Goal: Task Accomplishment & Management: Use online tool/utility

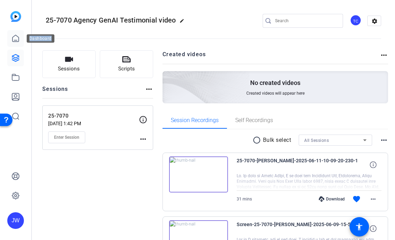
click at [14, 40] on icon at bounding box center [15, 38] width 8 height 8
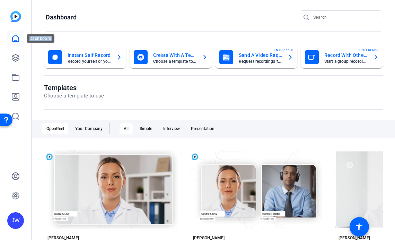
click at [16, 34] on icon at bounding box center [15, 38] width 8 height 8
click at [18, 60] on icon at bounding box center [15, 57] width 7 height 7
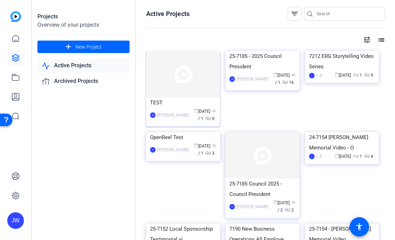
click at [158, 102] on div "TEST" at bounding box center [183, 102] width 66 height 10
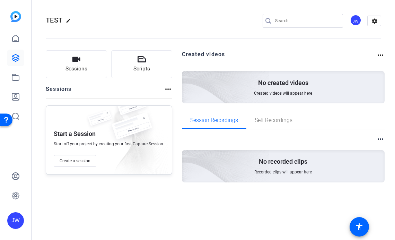
click at [68, 19] on mat-icon "edit" at bounding box center [70, 22] width 8 height 8
drag, startPoint x: 80, startPoint y: 21, endPoint x: 44, endPoint y: 19, distance: 36.1
click at [44, 19] on mat-toolbar "TEST check_circle clear JW settings" at bounding box center [213, 21] width 363 height 42
paste input "7231 Moments That Matter Q3 2025"
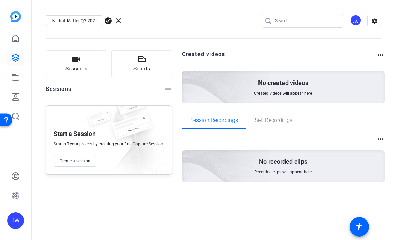
type input "7231 Moments That Matter Q3 2025"
click at [103, 19] on div "7231 Moments That Matter Q3 2025 check_circle clear" at bounding box center [93, 20] width 94 height 11
click at [107, 19] on span "check_circle" at bounding box center [108, 21] width 8 height 8
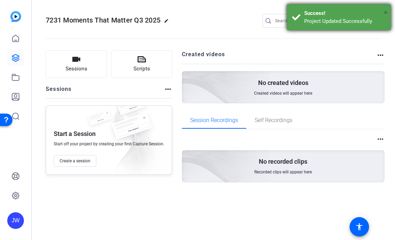
click at [385, 12] on span "×" at bounding box center [386, 12] width 4 height 8
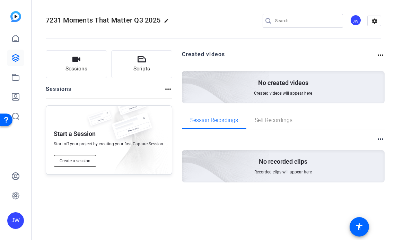
click at [79, 159] on span "Create a session" at bounding box center [75, 161] width 31 height 6
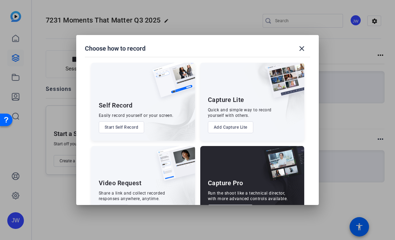
scroll to position [26, 0]
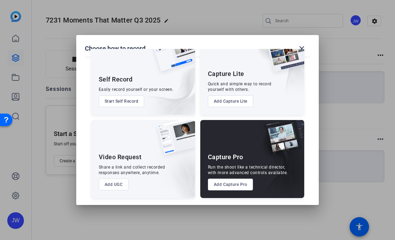
click at [228, 186] on button "Add Capture Pro" at bounding box center [230, 184] width 45 height 12
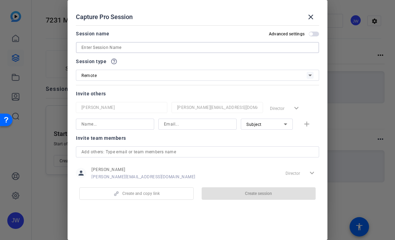
click at [90, 48] on input at bounding box center [197, 47] width 232 height 8
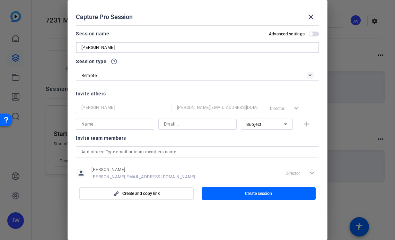
type input "[PERSON_NAME]"
click at [100, 78] on div "Remote" at bounding box center [193, 75] width 225 height 9
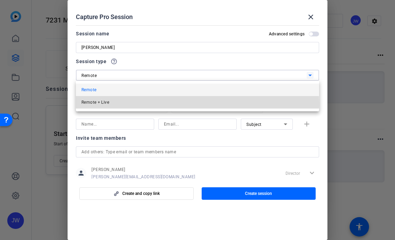
click at [102, 104] on span "Remote + Live" at bounding box center [95, 102] width 28 height 8
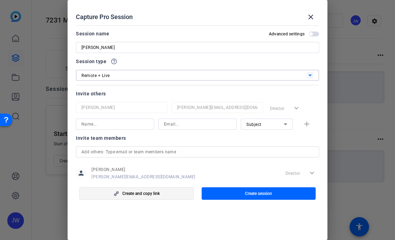
click at [127, 196] on span "Create and copy link" at bounding box center [140, 194] width 37 height 6
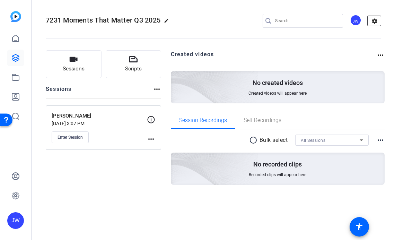
click at [373, 19] on mat-icon "settings" at bounding box center [375, 21] width 14 height 10
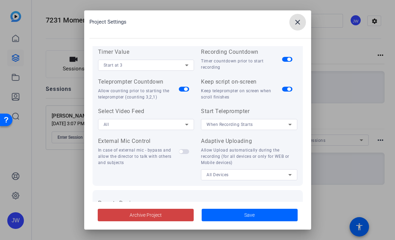
scroll to position [96, 0]
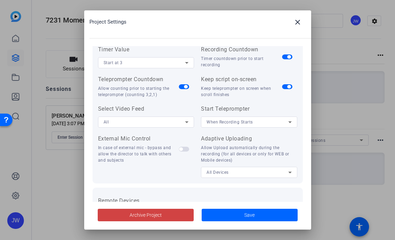
click at [288, 56] on span "button" at bounding box center [288, 56] width 3 height 3
click at [184, 87] on span "button" at bounding box center [185, 86] width 3 height 3
click at [184, 87] on span "button" at bounding box center [184, 86] width 10 height 5
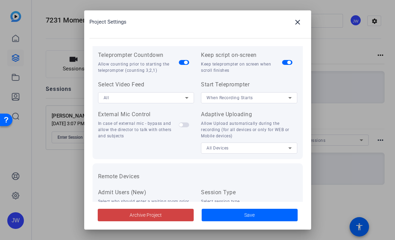
scroll to position [122, 0]
click at [225, 95] on span "When Recording Starts" at bounding box center [229, 96] width 46 height 5
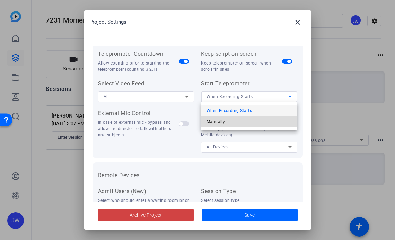
click at [221, 125] on span "Manually" at bounding box center [215, 121] width 18 height 8
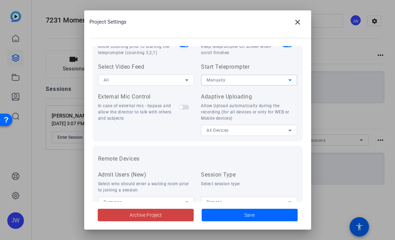
scroll to position [141, 0]
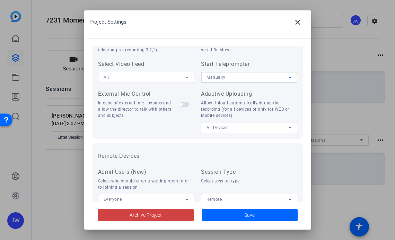
click at [225, 133] on div at bounding box center [249, 137] width 96 height 8
click at [227, 129] on span "All Devices" at bounding box center [217, 127] width 22 height 5
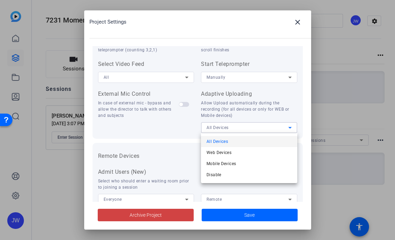
click at [184, 131] on div at bounding box center [197, 120] width 395 height 240
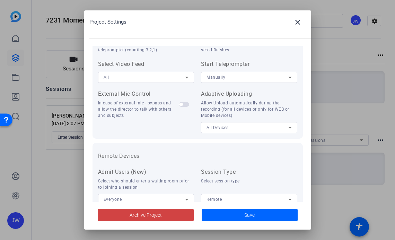
scroll to position [160, 0]
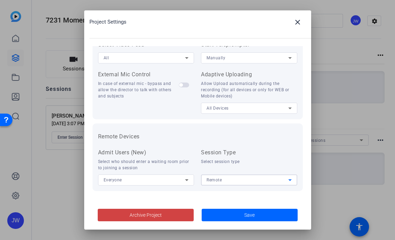
click at [228, 180] on div "Remote" at bounding box center [247, 179] width 82 height 9
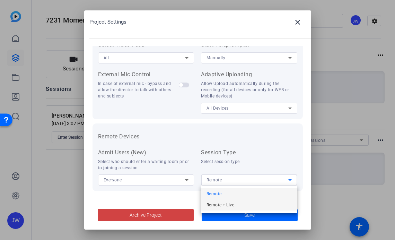
click at [226, 204] on span "Remote + Live" at bounding box center [220, 205] width 28 height 8
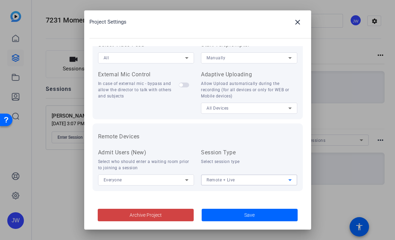
click at [240, 158] on div "Select session type" at bounding box center [249, 161] width 96 height 6
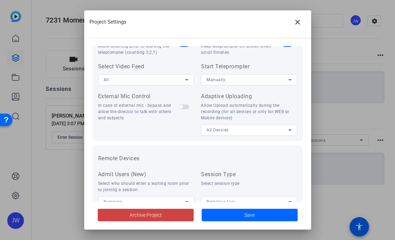
scroll to position [134, 0]
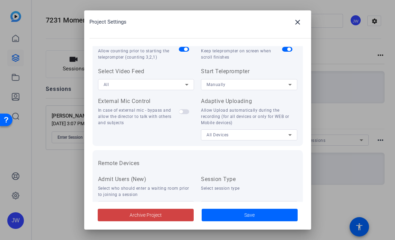
click at [239, 135] on div "All Devices" at bounding box center [247, 134] width 82 height 9
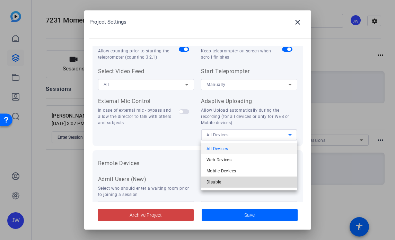
click at [233, 183] on mat-option "Disable" at bounding box center [249, 181] width 96 height 11
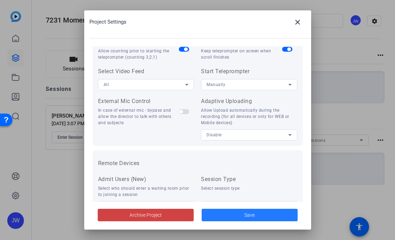
click at [229, 213] on span at bounding box center [250, 214] width 96 height 17
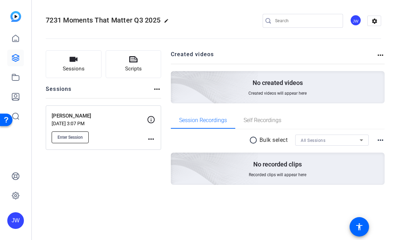
click at [81, 137] on span "Enter Session" at bounding box center [70, 137] width 25 height 6
click at [148, 138] on mat-icon "more_horiz" at bounding box center [151, 139] width 8 height 8
click at [64, 134] on div at bounding box center [197, 120] width 395 height 240
click at [66, 138] on span "Enter Session" at bounding box center [70, 137] width 25 height 6
click at [152, 139] on mat-icon "more_horiz" at bounding box center [151, 139] width 8 height 8
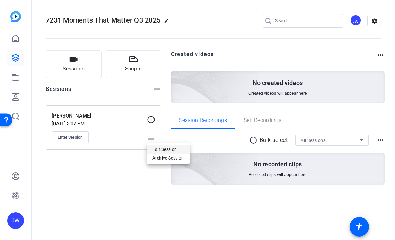
click at [158, 148] on span "Edit Session" at bounding box center [168, 149] width 32 height 8
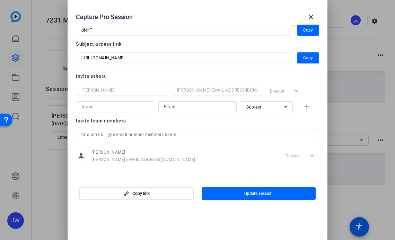
scroll to position [45, 0]
click at [100, 131] on input "text" at bounding box center [197, 134] width 232 height 8
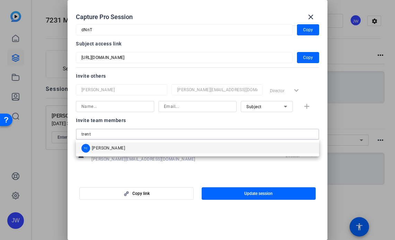
type input "trent"
click at [114, 149] on span "[PERSON_NAME]" at bounding box center [108, 148] width 33 height 6
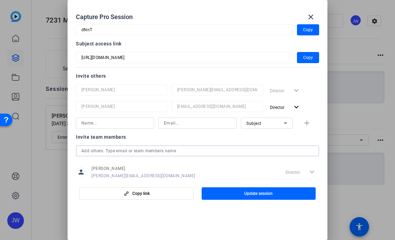
click at [103, 122] on input at bounding box center [114, 123] width 67 height 8
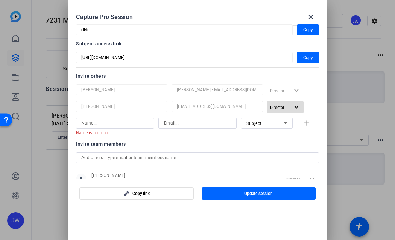
click at [289, 104] on span "Director" at bounding box center [279, 107] width 19 height 8
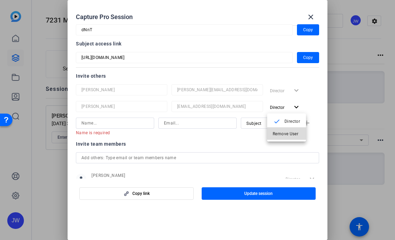
click at [293, 135] on span "Remove User" at bounding box center [286, 133] width 26 height 5
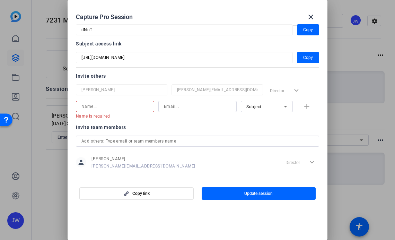
click at [92, 107] on input at bounding box center [114, 106] width 67 height 8
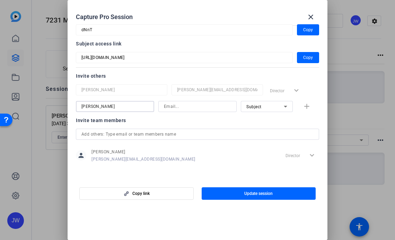
type input "[PERSON_NAME]"
click at [182, 109] on input at bounding box center [197, 106] width 67 height 8
click at [186, 106] on input at bounding box center [197, 106] width 67 height 8
type input "picturethis"
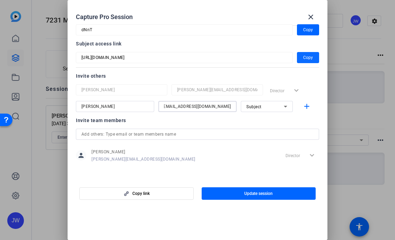
type input "[EMAIL_ADDRESS][DOMAIN_NAME]"
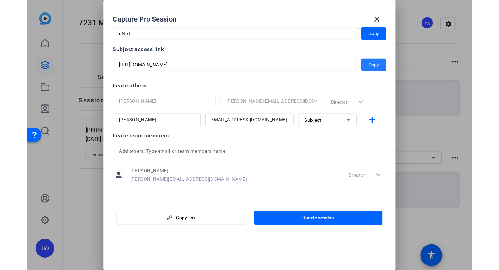
scroll to position [0, 0]
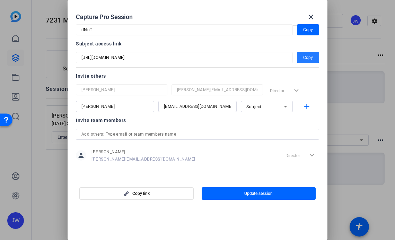
click at [309, 57] on span "Copy" at bounding box center [308, 57] width 10 height 8
click at [309, 17] on mat-icon "close" at bounding box center [311, 17] width 8 height 8
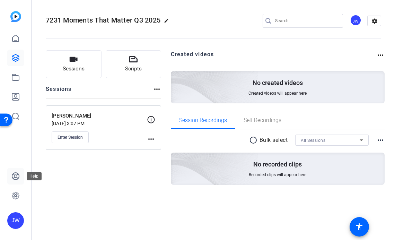
click at [16, 178] on icon at bounding box center [15, 176] width 8 height 8
click at [18, 219] on div "JW" at bounding box center [15, 220] width 17 height 17
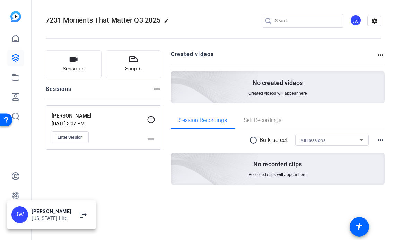
click at [52, 188] on div at bounding box center [197, 120] width 395 height 240
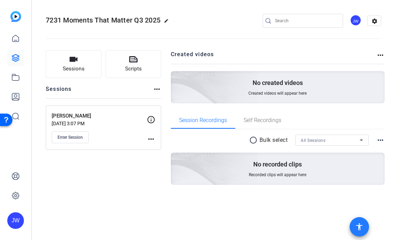
click at [355, 224] on span at bounding box center [359, 226] width 17 height 17
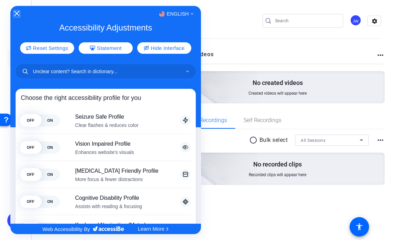
click at [17, 12] on icon "Close Accessibility Interface" at bounding box center [16, 13] width 5 height 5
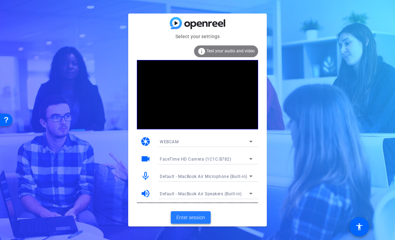
click at [196, 218] on span "Enter session" at bounding box center [190, 217] width 29 height 7
click at [316, 47] on div "Select your settings info Test your audio and video camera WEBCAM videocam Face…" at bounding box center [197, 120] width 395 height 240
click at [184, 216] on span "Enter session" at bounding box center [190, 217] width 29 height 7
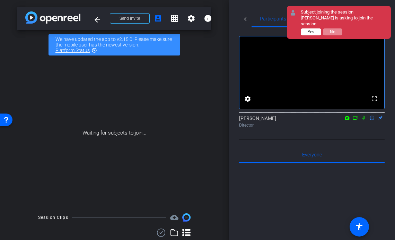
click at [309, 29] on span "Yes" at bounding box center [311, 31] width 7 height 5
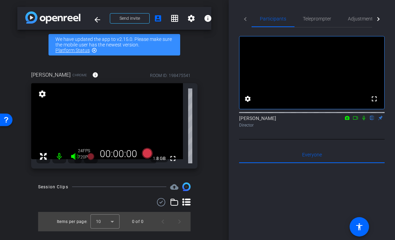
click at [92, 51] on mat-icon "highlight_off" at bounding box center [94, 50] width 6 height 6
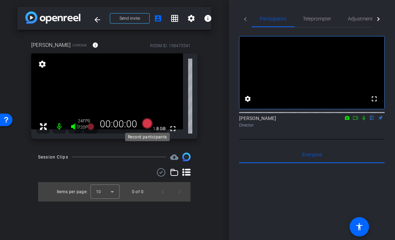
click at [150, 124] on icon at bounding box center [147, 123] width 10 height 10
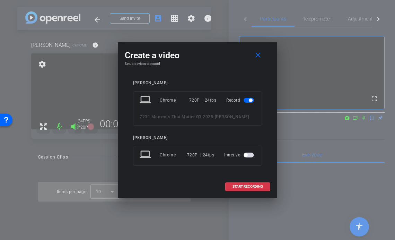
click at [246, 157] on mat-slide-toggle at bounding box center [250, 155] width 12 height 8
click at [246, 155] on span "button" at bounding box center [245, 154] width 3 height 3
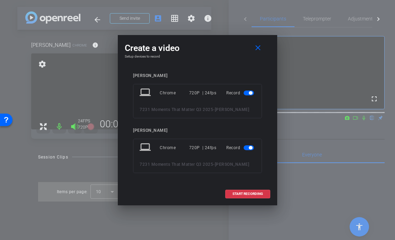
click at [250, 148] on span "button" at bounding box center [250, 147] width 3 height 3
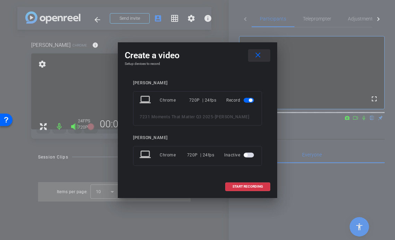
click at [259, 56] on mat-icon "close" at bounding box center [258, 55] width 9 height 9
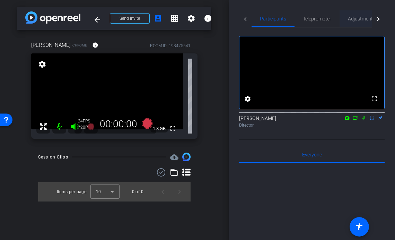
click at [364, 17] on span "Adjustments" at bounding box center [361, 18] width 27 height 5
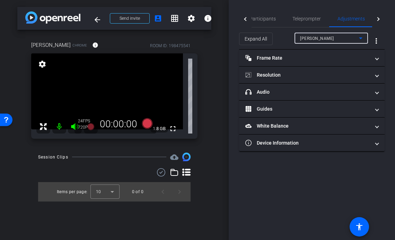
click at [313, 40] on div "[PERSON_NAME]" at bounding box center [329, 38] width 59 height 9
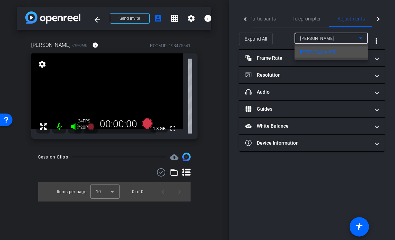
click at [313, 51] on mat-option "[PERSON_NAME]" at bounding box center [330, 51] width 73 height 11
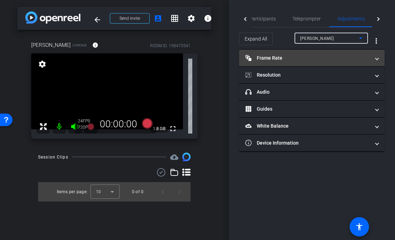
click at [302, 61] on mat-panel-title "Frame Rate Frame Rate" at bounding box center [307, 57] width 125 height 7
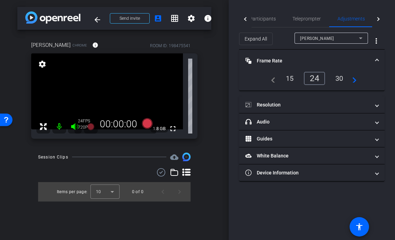
click at [340, 76] on div "30" at bounding box center [339, 78] width 18 height 12
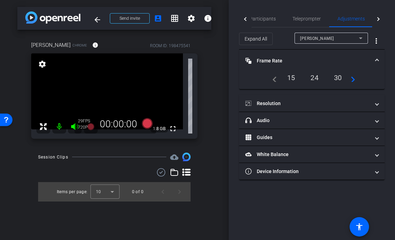
click at [338, 78] on div "30" at bounding box center [338, 78] width 18 height 12
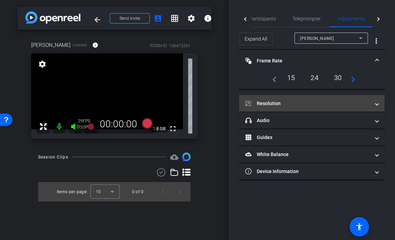
click at [286, 103] on mat-panel-title "Resolution" at bounding box center [307, 103] width 125 height 7
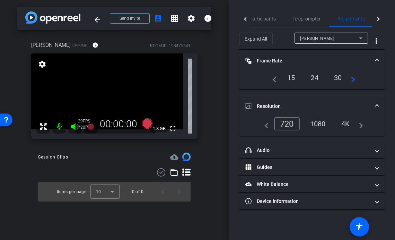
click at [352, 124] on div "4K" at bounding box center [345, 124] width 19 height 12
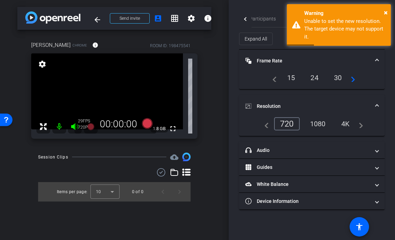
click at [320, 123] on div "1080" at bounding box center [318, 124] width 26 height 12
click at [284, 123] on div "720" at bounding box center [287, 123] width 26 height 13
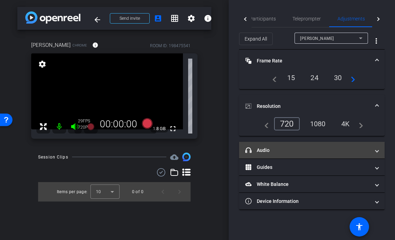
click at [359, 157] on mat-expansion-panel-header "headphone icon Audio" at bounding box center [311, 150] width 145 height 17
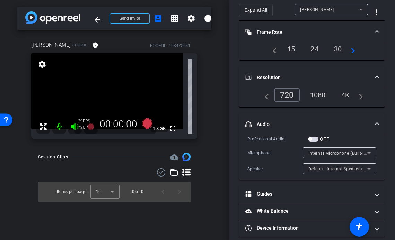
scroll to position [29, 0]
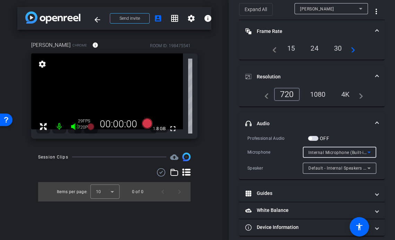
click at [353, 152] on span "Internal Microphone (Built-in)" at bounding box center [337, 152] width 59 height 6
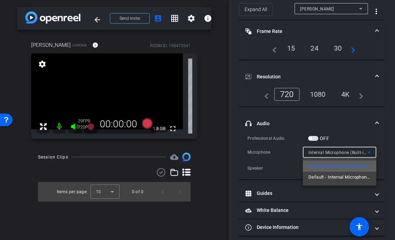
click at [331, 167] on span "Internal Microphone (Built-in)" at bounding box center [338, 166] width 61 height 8
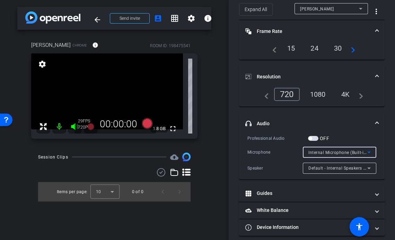
click at [377, 121] on span at bounding box center [377, 123] width 3 height 7
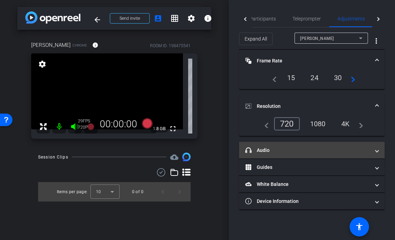
scroll to position [0, 0]
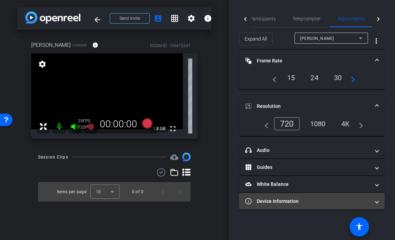
click at [318, 198] on mat-panel-title "Device Information" at bounding box center [307, 200] width 125 height 7
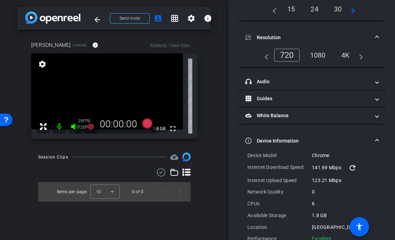
scroll to position [87, 0]
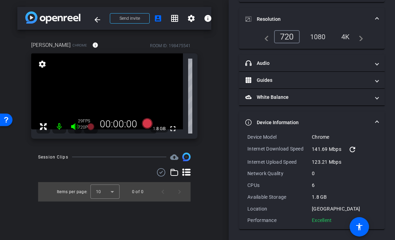
click at [376, 121] on span at bounding box center [377, 122] width 3 height 7
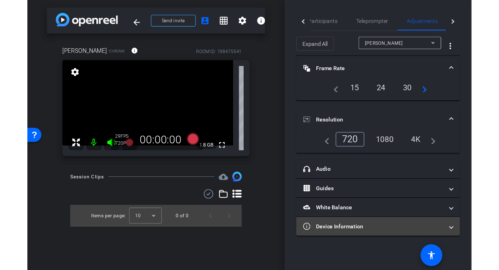
scroll to position [0, 0]
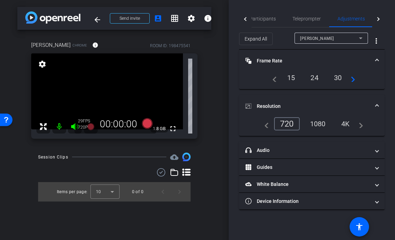
click at [7, 121] on div "Open Resource Center" at bounding box center [6, 120] width 6 height 6
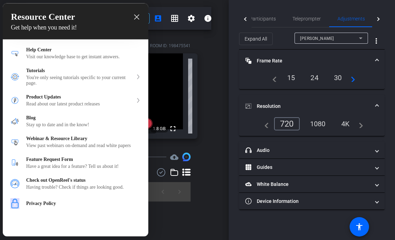
click at [207, 205] on div at bounding box center [197, 120] width 395 height 240
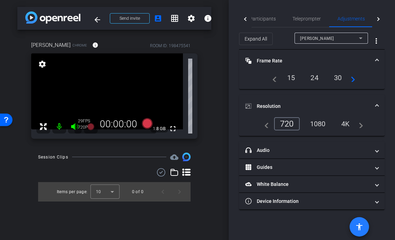
click at [361, 231] on span at bounding box center [359, 226] width 17 height 17
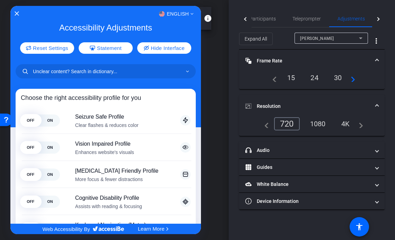
click at [12, 20] on div "English Accessibility Adjustments Reset Settings Statement Hide Interface Choos…" at bounding box center [105, 114] width 191 height 217
click at [15, 15] on icon "Close Accessibility Interface" at bounding box center [17, 13] width 5 height 5
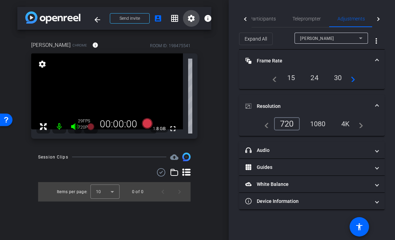
click at [193, 18] on mat-icon "settings" at bounding box center [191, 18] width 8 height 8
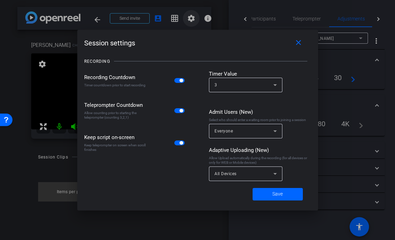
click at [193, 18] on div at bounding box center [197, 120] width 395 height 240
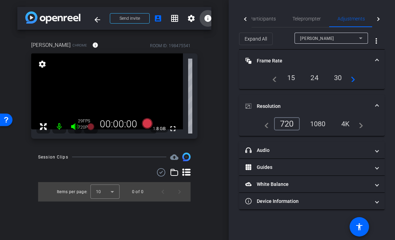
click at [208, 19] on mat-icon "info" at bounding box center [208, 18] width 8 height 8
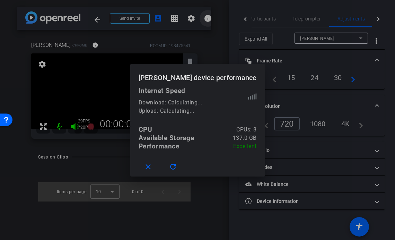
click at [208, 19] on div at bounding box center [197, 120] width 395 height 240
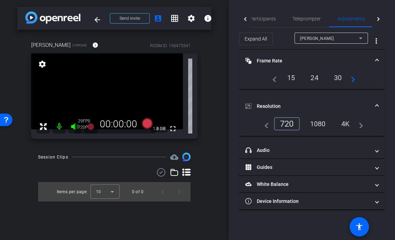
click at [3, 121] on div "Open Resource Center" at bounding box center [6, 119] width 12 height 12
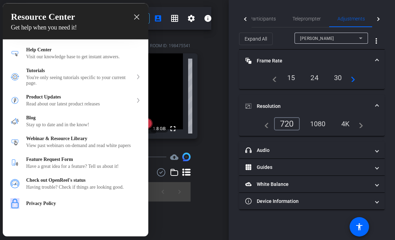
click at [260, 215] on div at bounding box center [197, 120] width 395 height 240
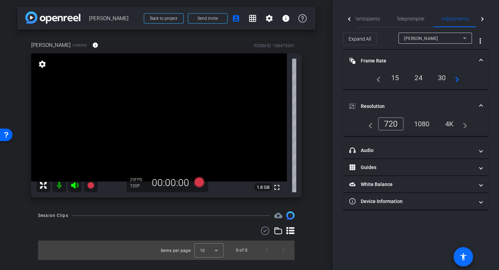
click at [395, 239] on mat-icon "accessibility" at bounding box center [463, 256] width 8 height 8
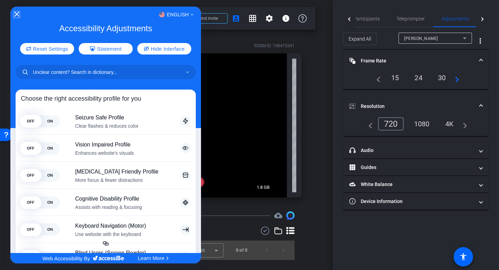
click at [18, 13] on icon "Close Accessibility Interface" at bounding box center [17, 14] width 5 height 5
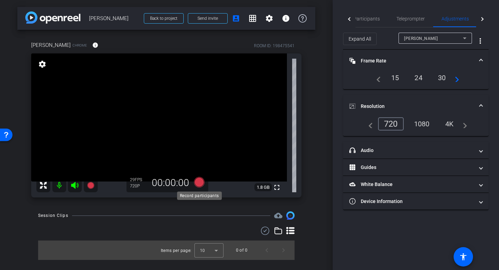
click at [196, 184] on icon at bounding box center [199, 182] width 10 height 10
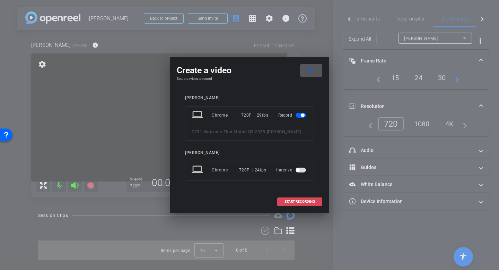
click at [301, 200] on span "START RECORDING" at bounding box center [299, 201] width 30 height 3
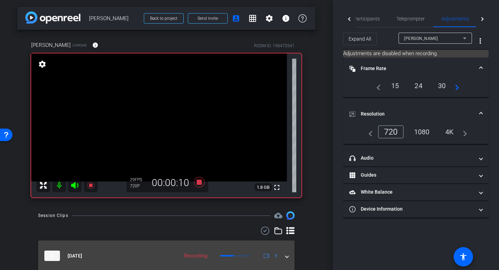
scroll to position [26, 0]
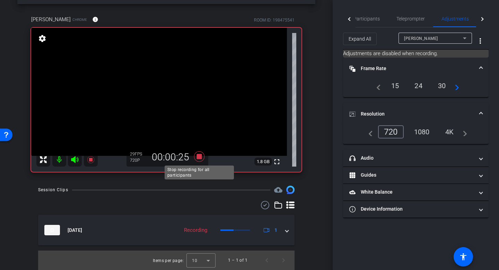
click at [197, 155] on icon at bounding box center [199, 156] width 10 height 10
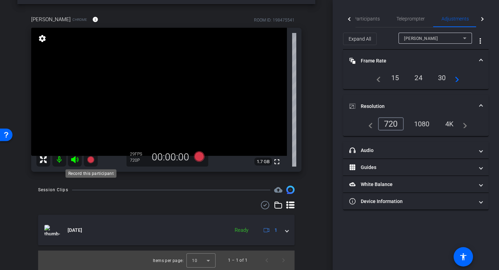
click at [92, 156] on icon at bounding box center [90, 159] width 7 height 7
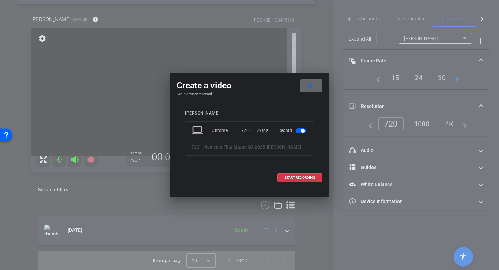
click at [310, 85] on mat-icon "close" at bounding box center [310, 85] width 9 height 9
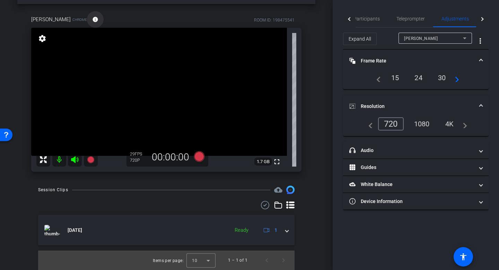
click at [87, 22] on span at bounding box center [95, 19] width 17 height 17
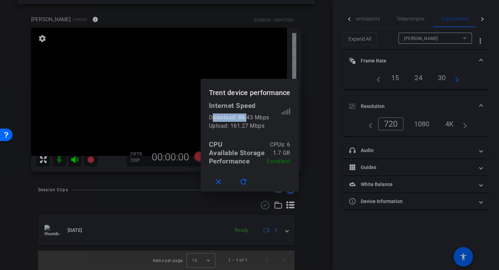
drag, startPoint x: 212, startPoint y: 117, endPoint x: 247, endPoint y: 121, distance: 35.5
click at [248, 121] on div "Download: 86.43 Mbps" at bounding box center [245, 117] width 73 height 8
click at [225, 125] on div "Upload: 161.27 Mbps" at bounding box center [245, 126] width 73 height 8
click at [306, 71] on div at bounding box center [249, 135] width 499 height 270
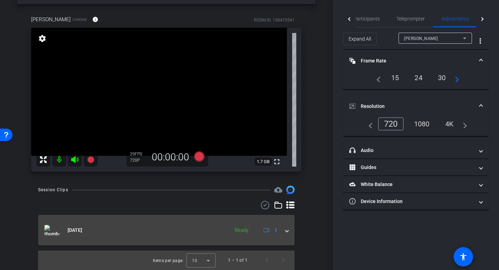
click at [285, 230] on span at bounding box center [286, 229] width 3 height 7
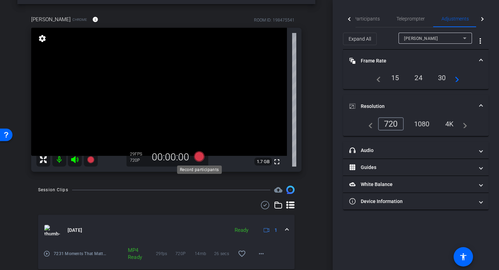
click at [201, 162] on icon at bounding box center [199, 156] width 17 height 12
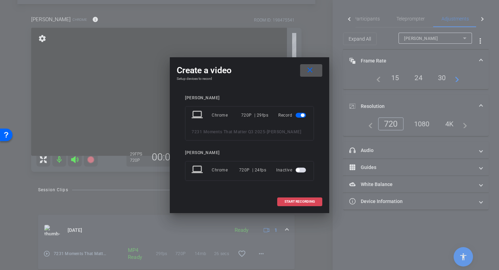
click at [298, 196] on span at bounding box center [299, 201] width 44 height 17
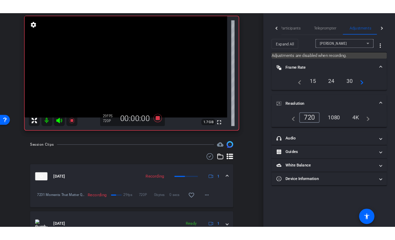
scroll to position [85, 0]
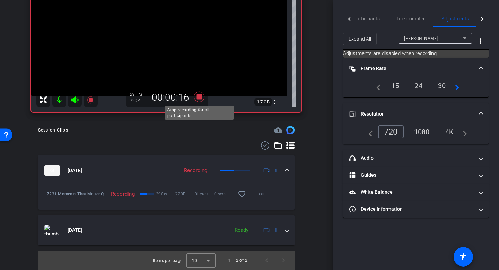
click at [198, 97] on icon at bounding box center [199, 96] width 10 height 10
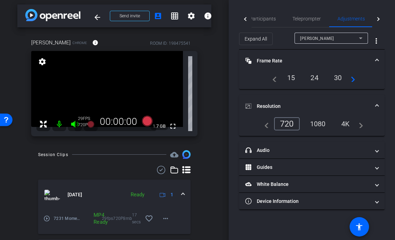
scroll to position [1, 0]
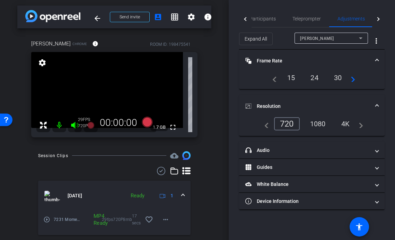
click at [348, 125] on div "4K" at bounding box center [345, 124] width 19 height 12
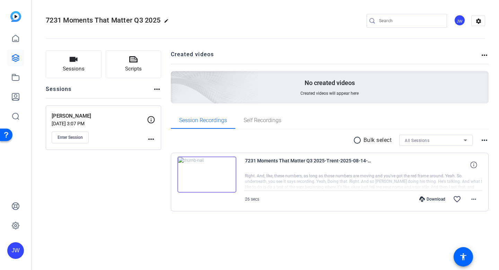
click at [224, 185] on img at bounding box center [206, 174] width 59 height 36
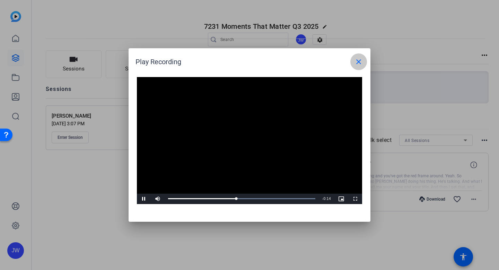
click at [364, 61] on span at bounding box center [358, 61] width 17 height 17
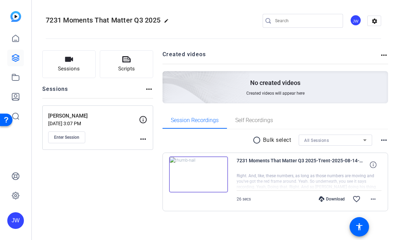
scroll to position [2, 0]
